Goal: Task Accomplishment & Management: Complete application form

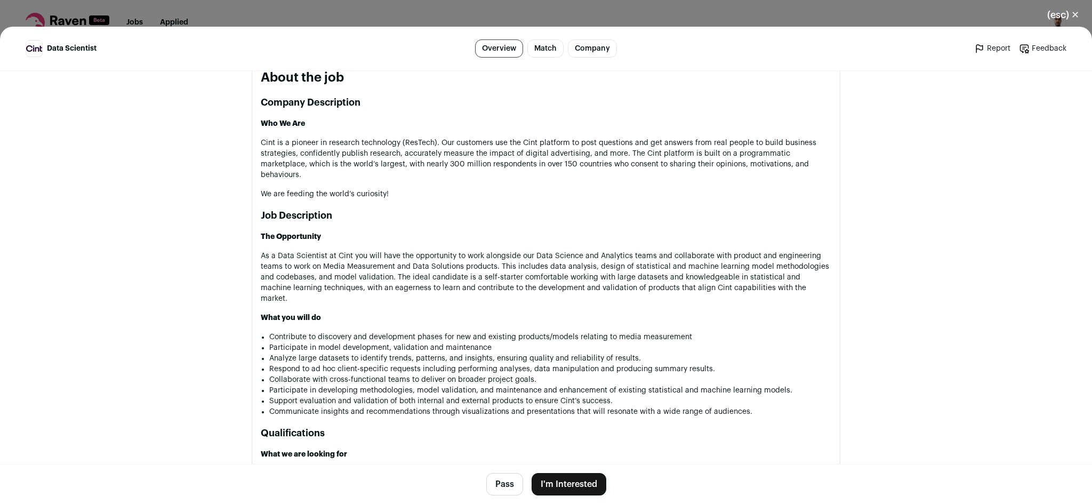
scroll to position [551, 0]
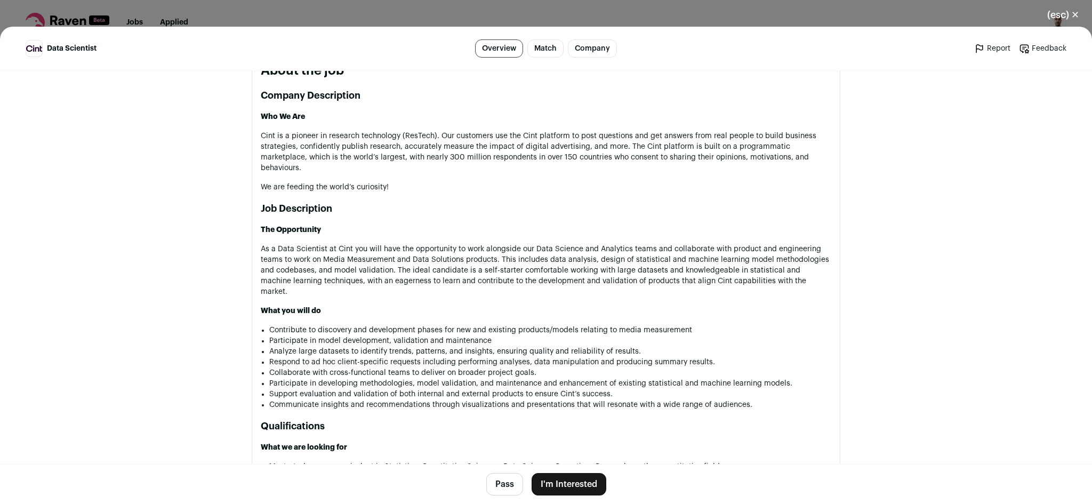
click at [549, 481] on button "I'm Interested" at bounding box center [568, 484] width 75 height 22
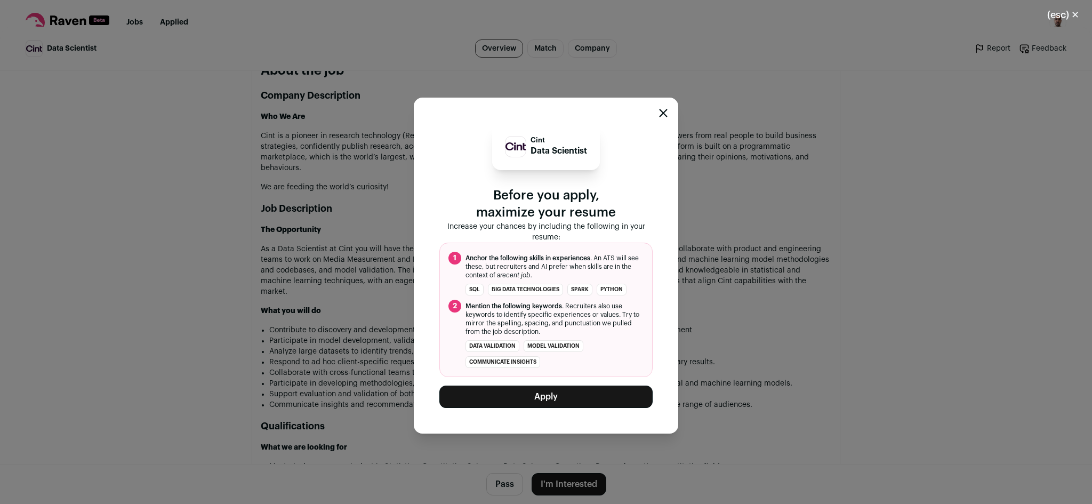
click at [603, 389] on button "Apply" at bounding box center [545, 396] width 213 height 22
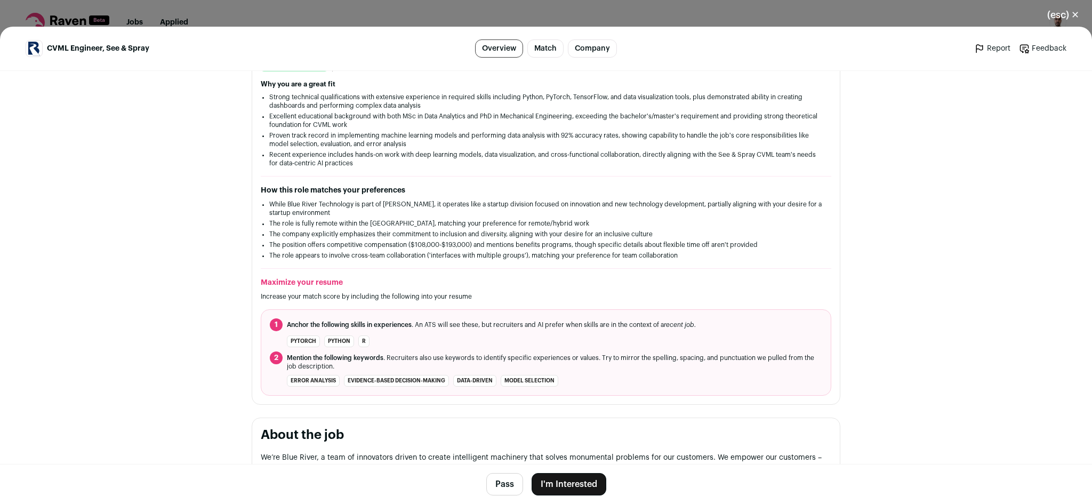
scroll to position [196, 0]
click at [575, 489] on button "I'm Interested" at bounding box center [568, 484] width 75 height 22
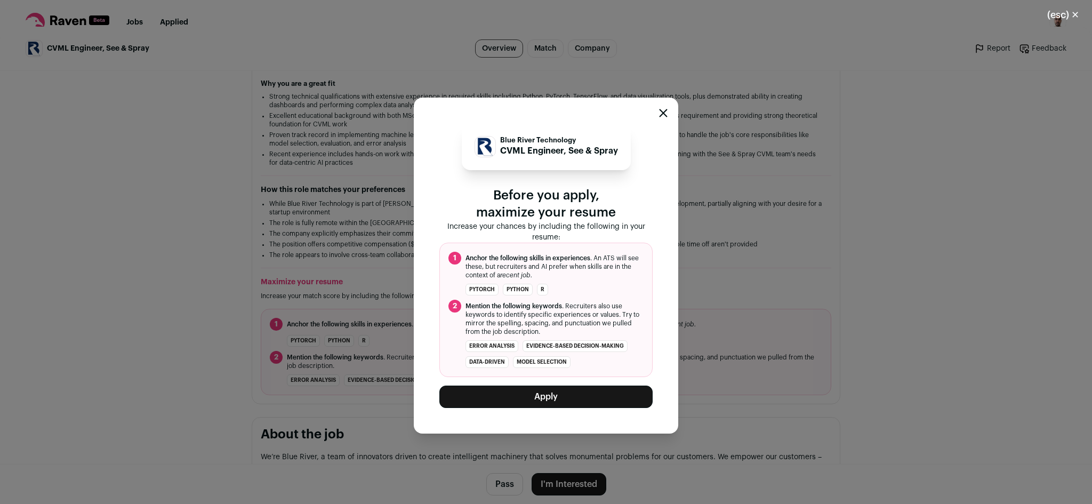
click at [559, 414] on div "Blue River Technology CVML Engineer, See & Spray Before you apply, maximize you…" at bounding box center [546, 266] width 264 height 336
click at [554, 402] on button "Apply" at bounding box center [545, 396] width 213 height 22
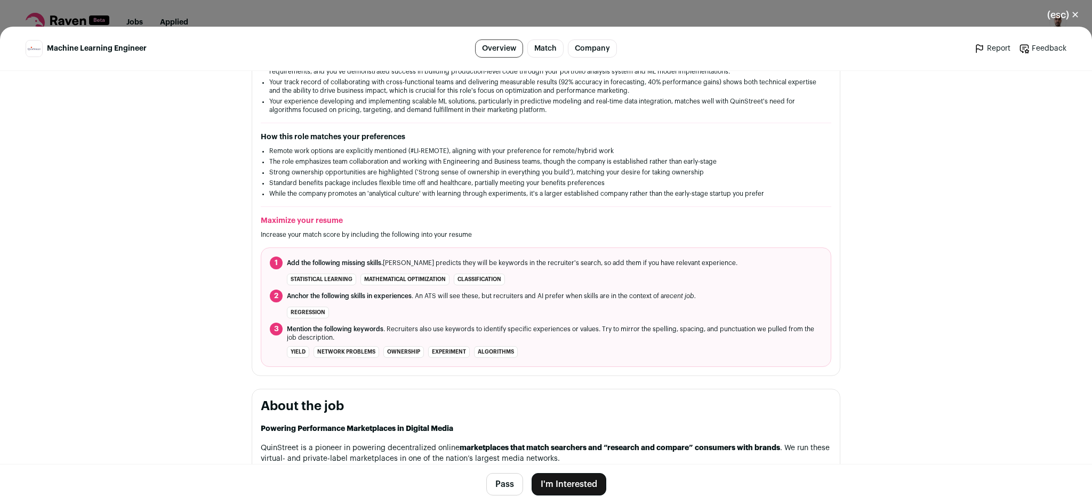
scroll to position [249, 0]
click at [546, 487] on button "I'm Interested" at bounding box center [568, 484] width 75 height 22
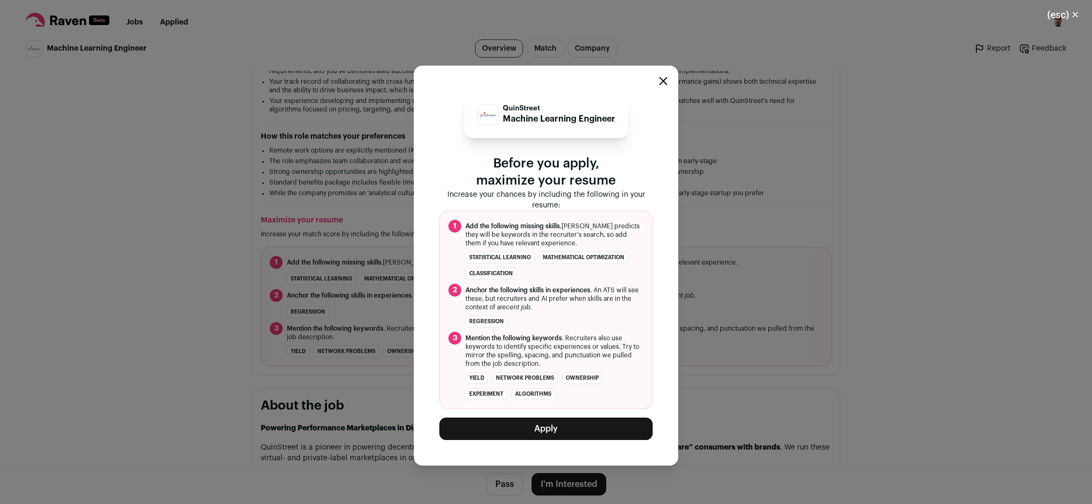
click at [538, 423] on button "Apply" at bounding box center [545, 428] width 213 height 22
